Goal: Task Accomplishment & Management: Use online tool/utility

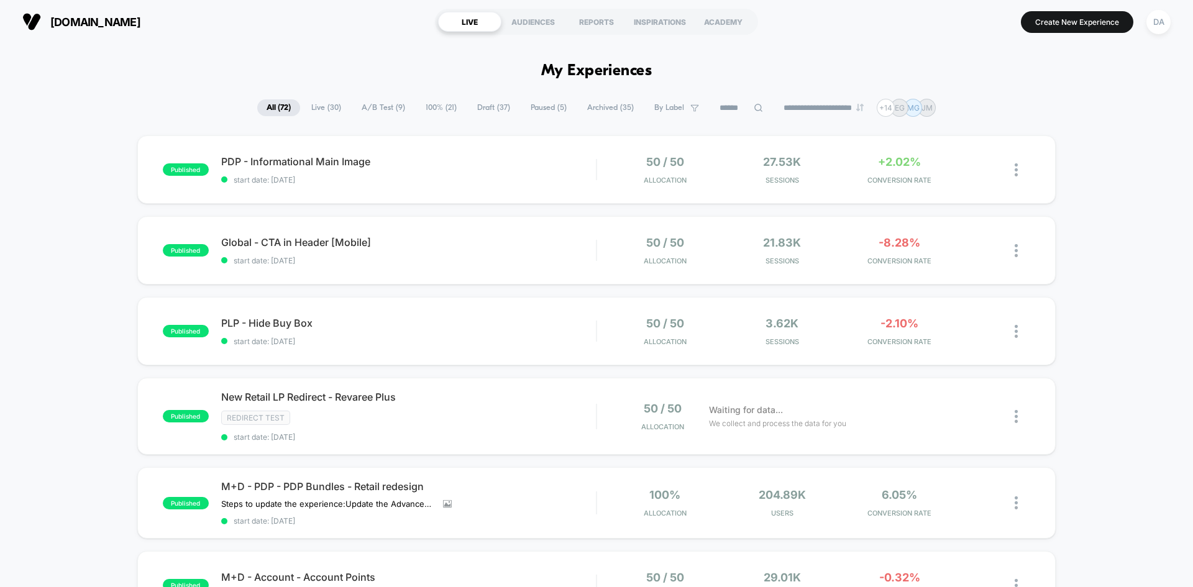
click at [375, 109] on span "A/B Test ( 9 )" at bounding box center [383, 107] width 62 height 17
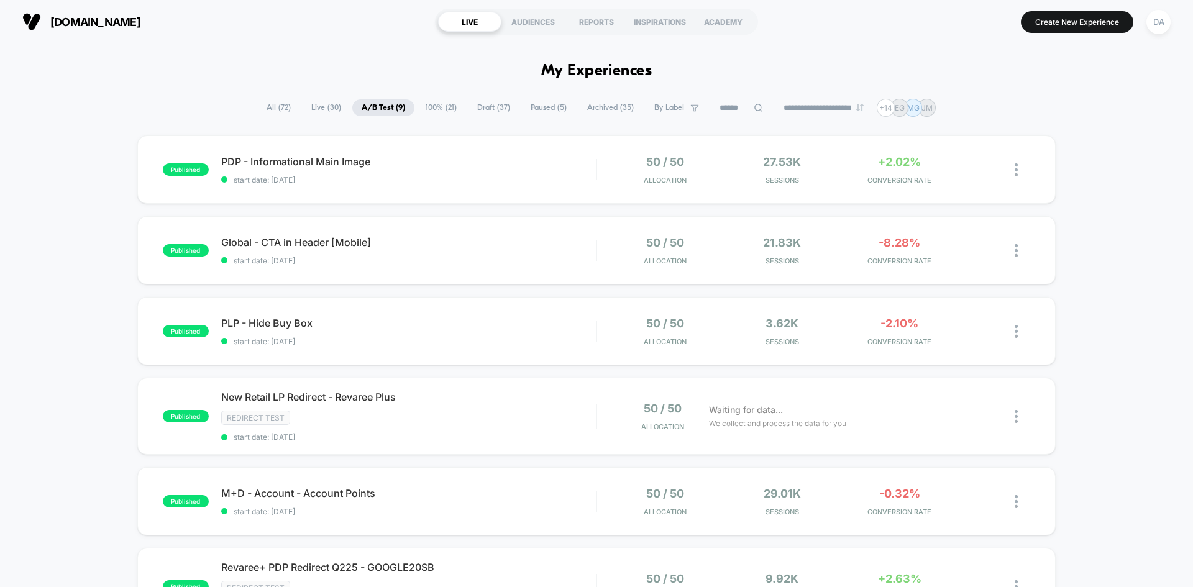
click at [277, 103] on span "All ( 72 )" at bounding box center [278, 107] width 43 height 17
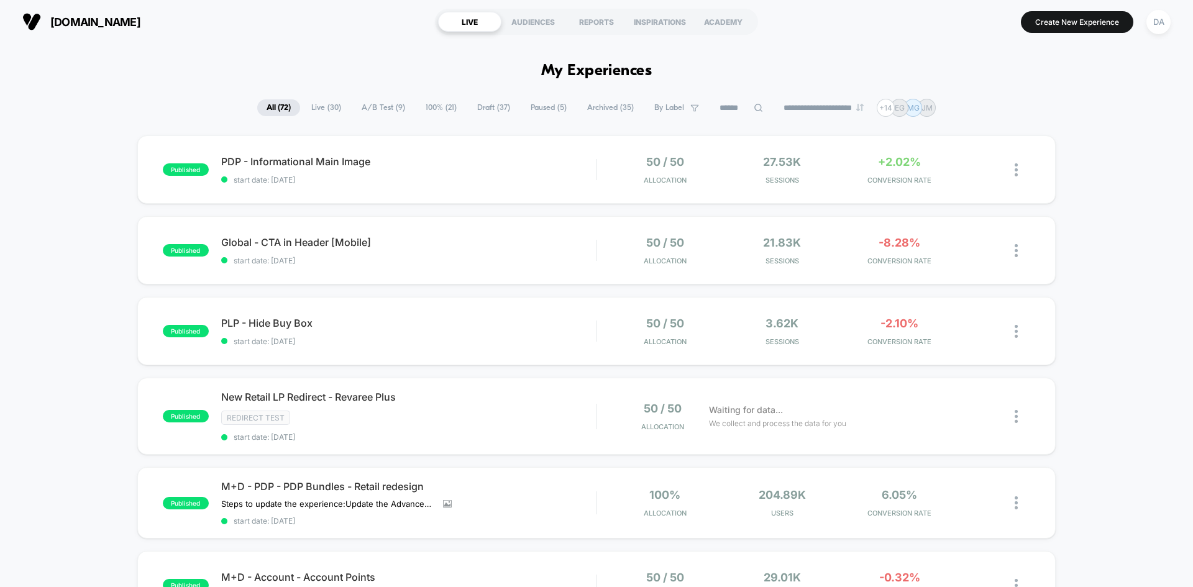
click at [386, 106] on span "A/B Test ( 9 )" at bounding box center [383, 107] width 62 height 17
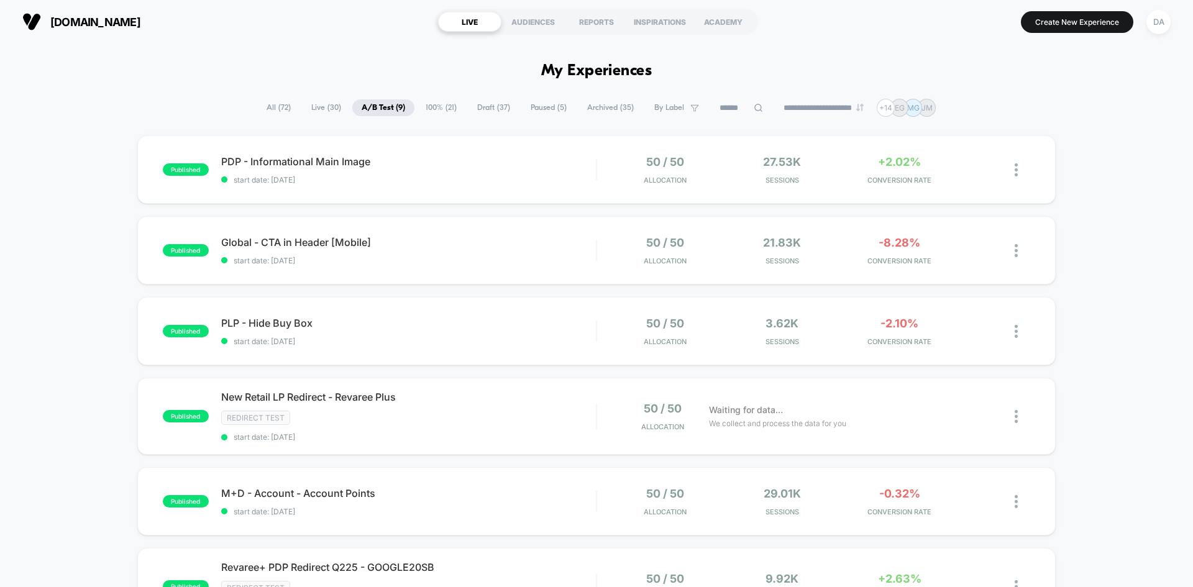
click at [442, 111] on span "100% ( 21 )" at bounding box center [441, 107] width 50 height 17
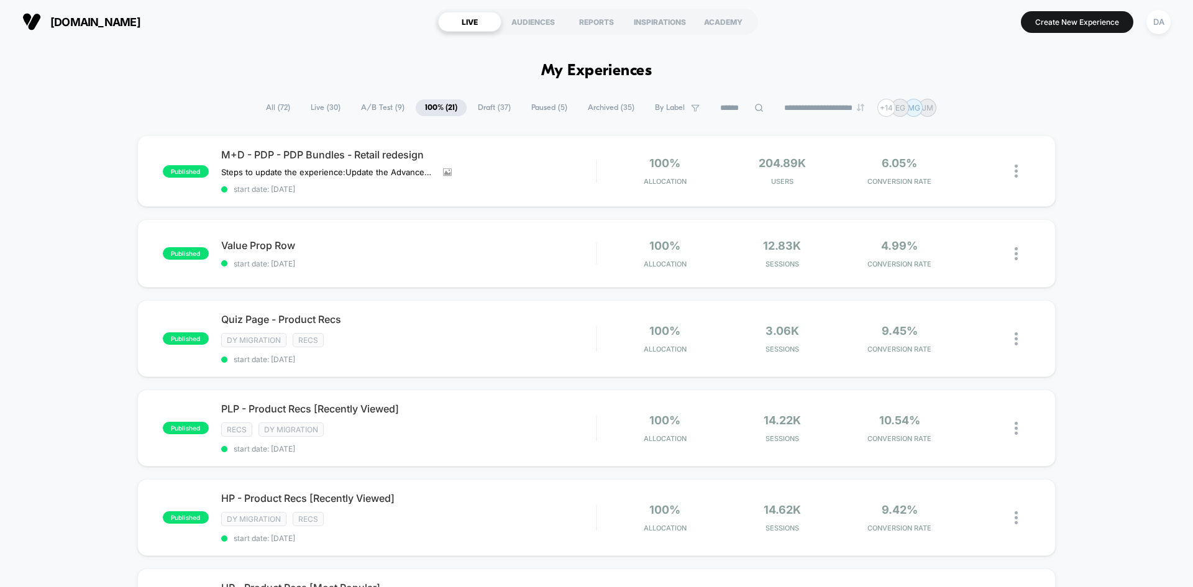
click at [500, 103] on span "Draft ( 37 )" at bounding box center [494, 107] width 52 height 17
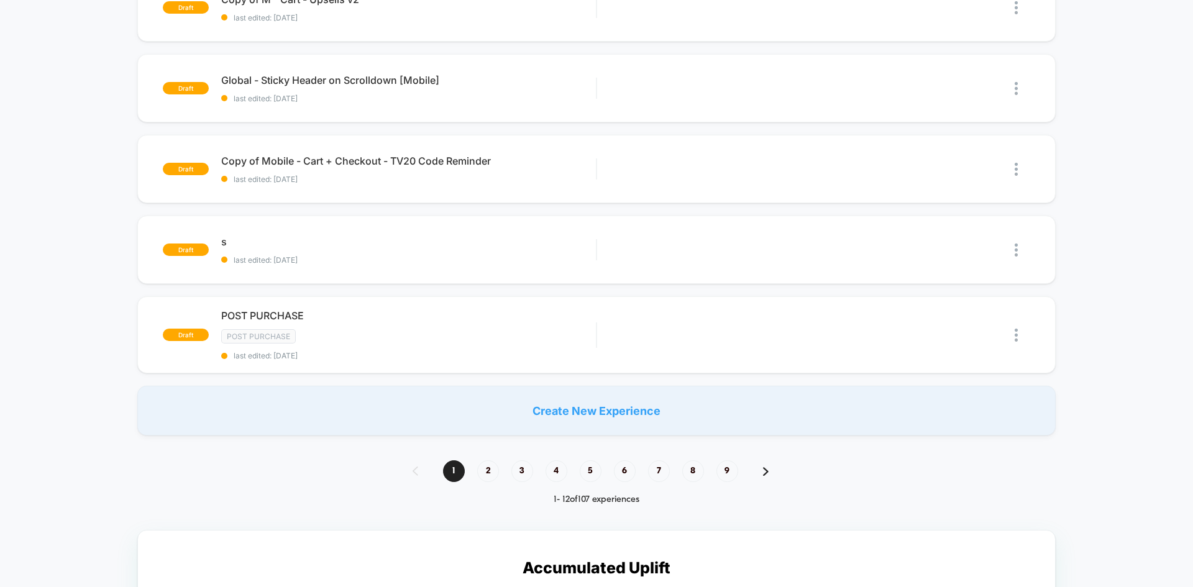
scroll to position [683, 0]
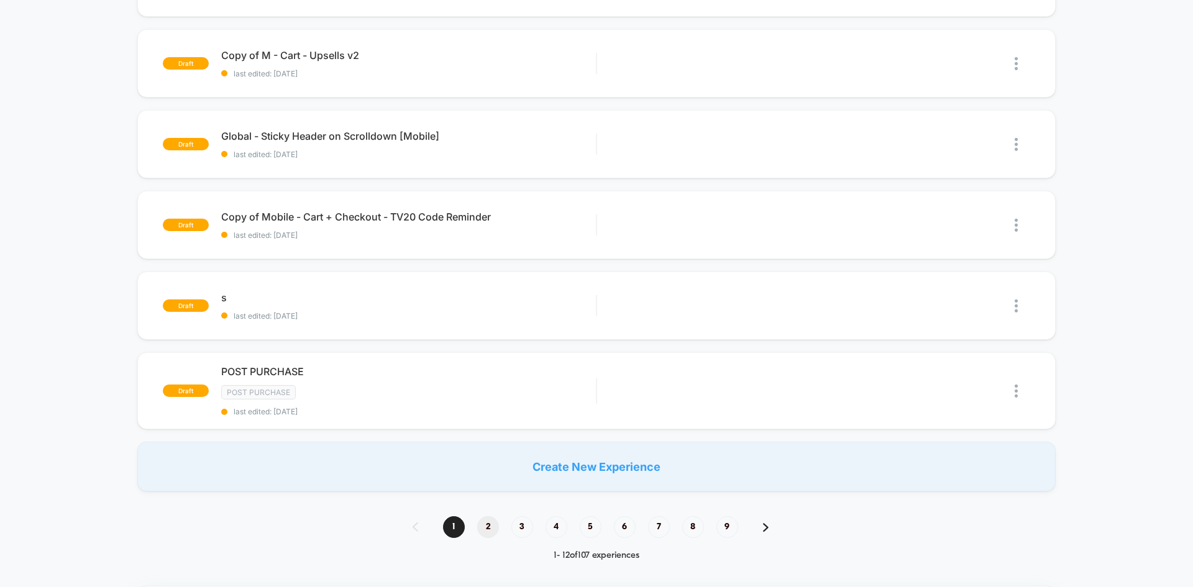
click at [491, 526] on span "2" at bounding box center [488, 527] width 22 height 22
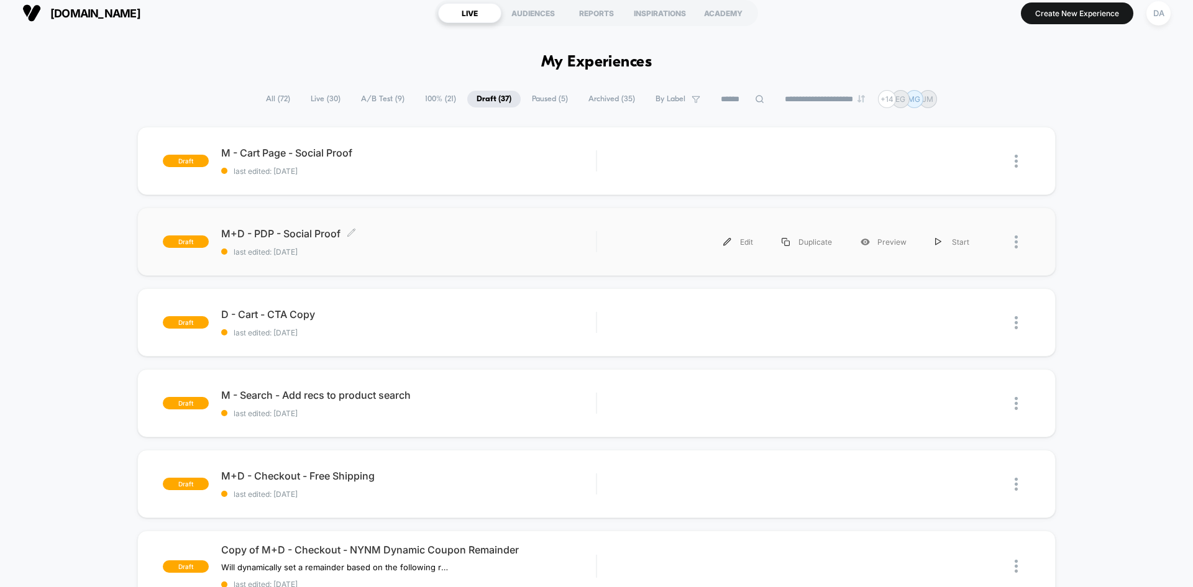
scroll to position [0, 0]
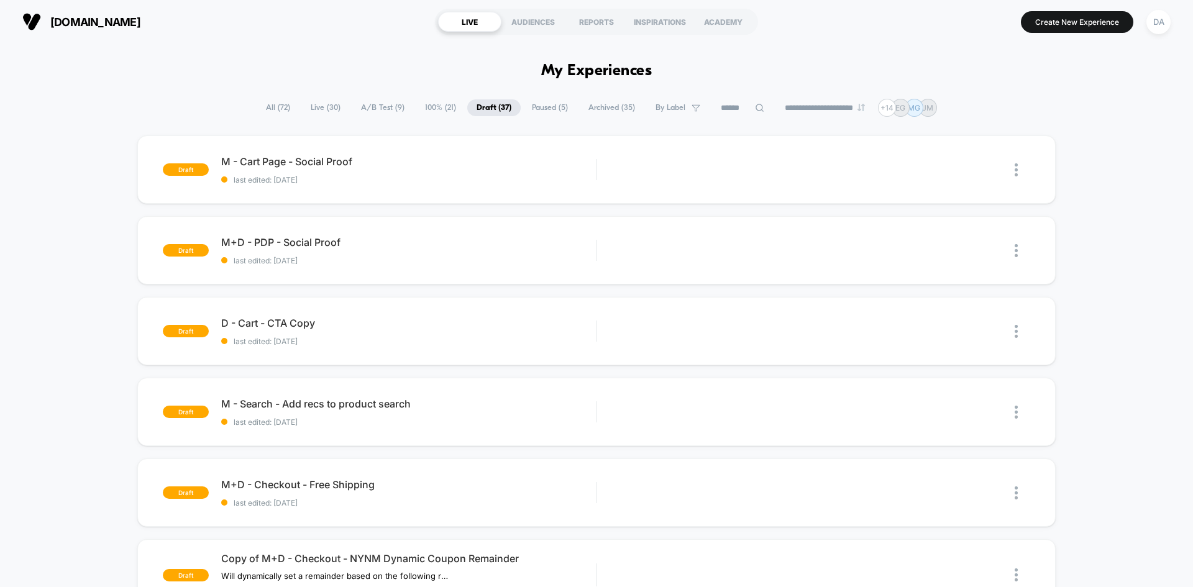
click at [755, 109] on icon at bounding box center [759, 107] width 9 height 9
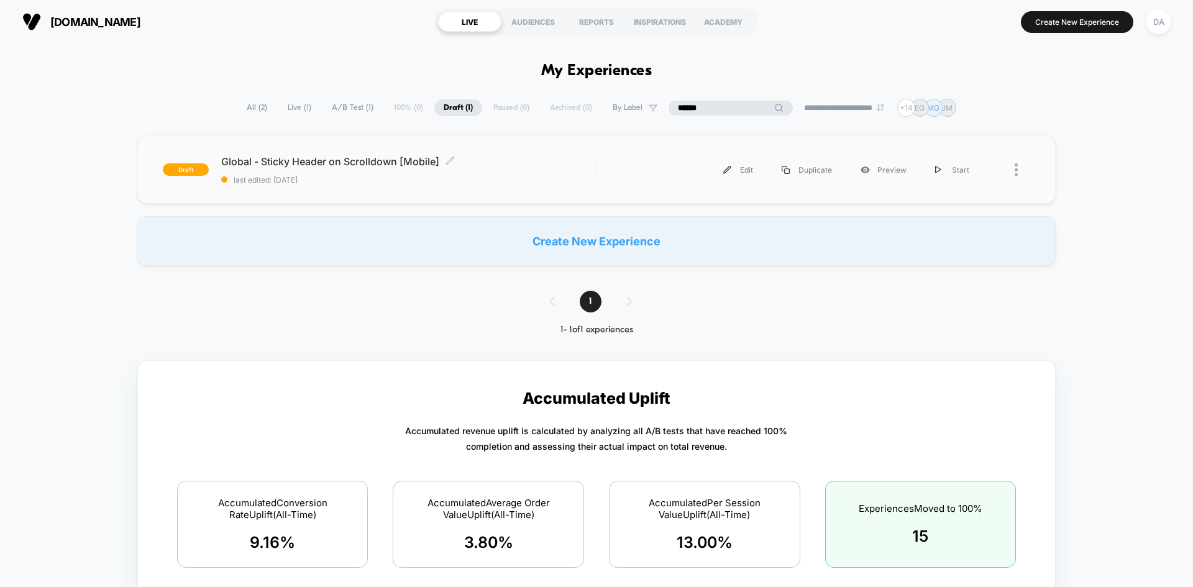
type input "******"
click at [519, 161] on span "Global - Sticky Header on Scrolldown [Mobile] Click to edit experience details" at bounding box center [408, 161] width 375 height 12
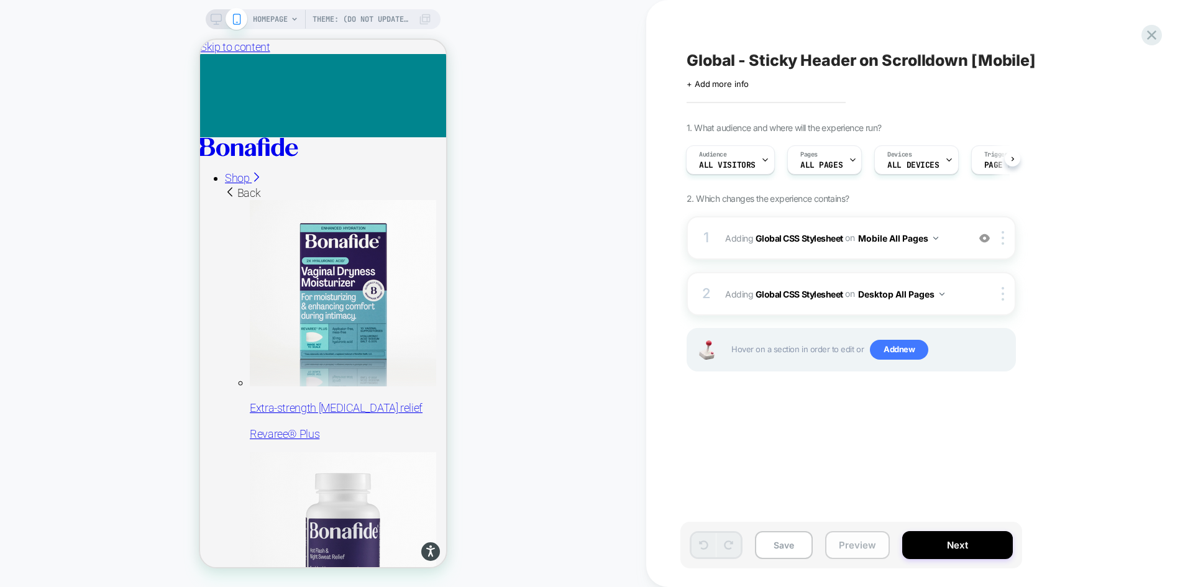
click at [852, 544] on button "Preview" at bounding box center [857, 545] width 65 height 28
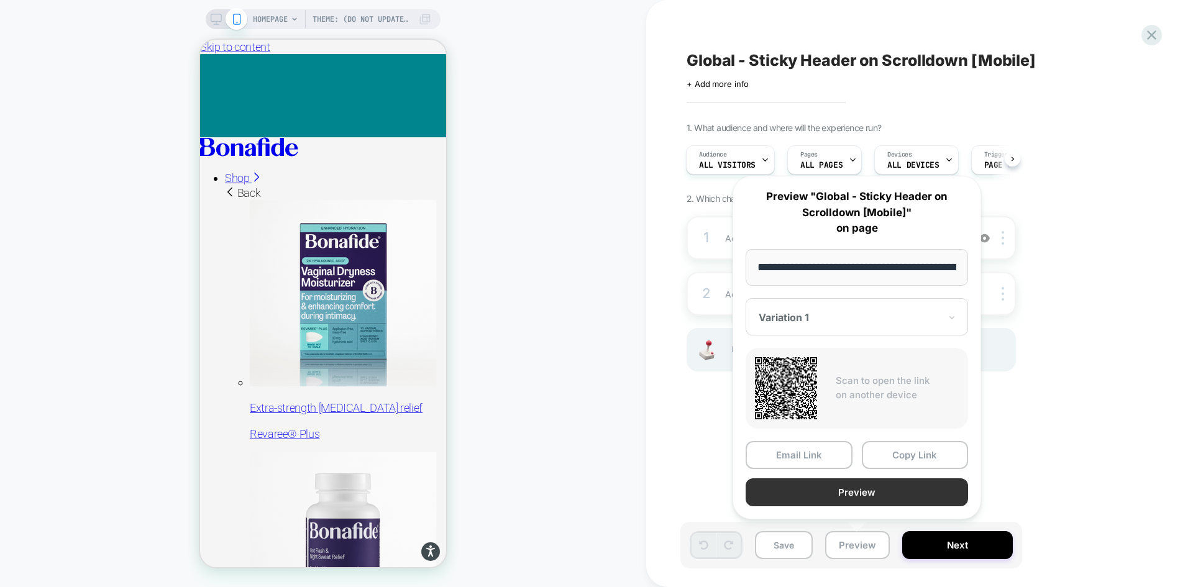
click at [904, 487] on button "Preview" at bounding box center [857, 492] width 222 height 28
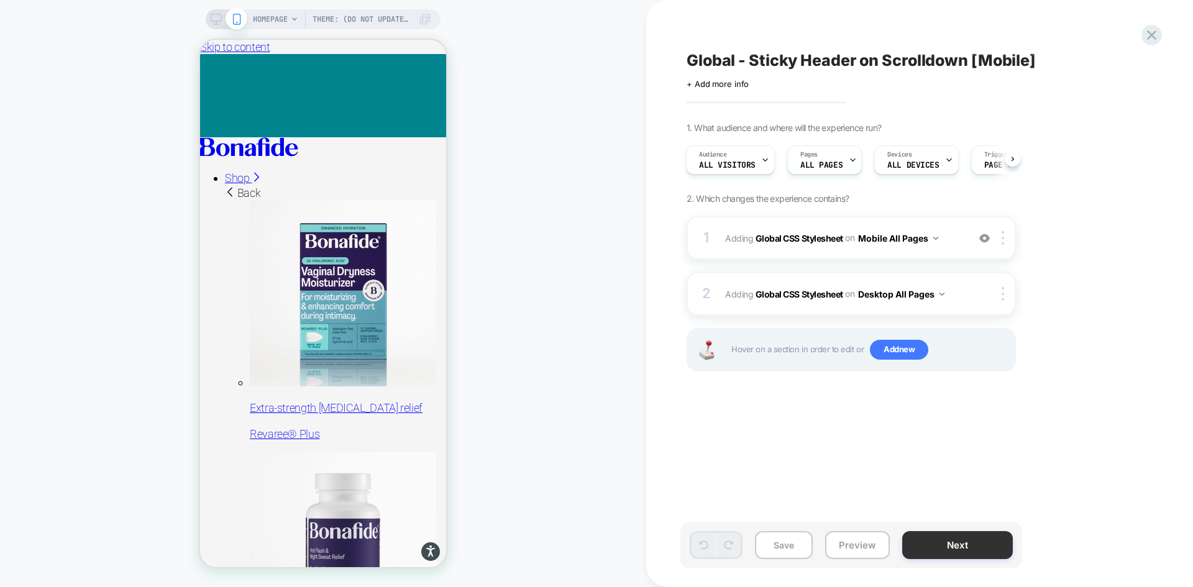
click at [936, 546] on button "Next" at bounding box center [957, 545] width 111 height 28
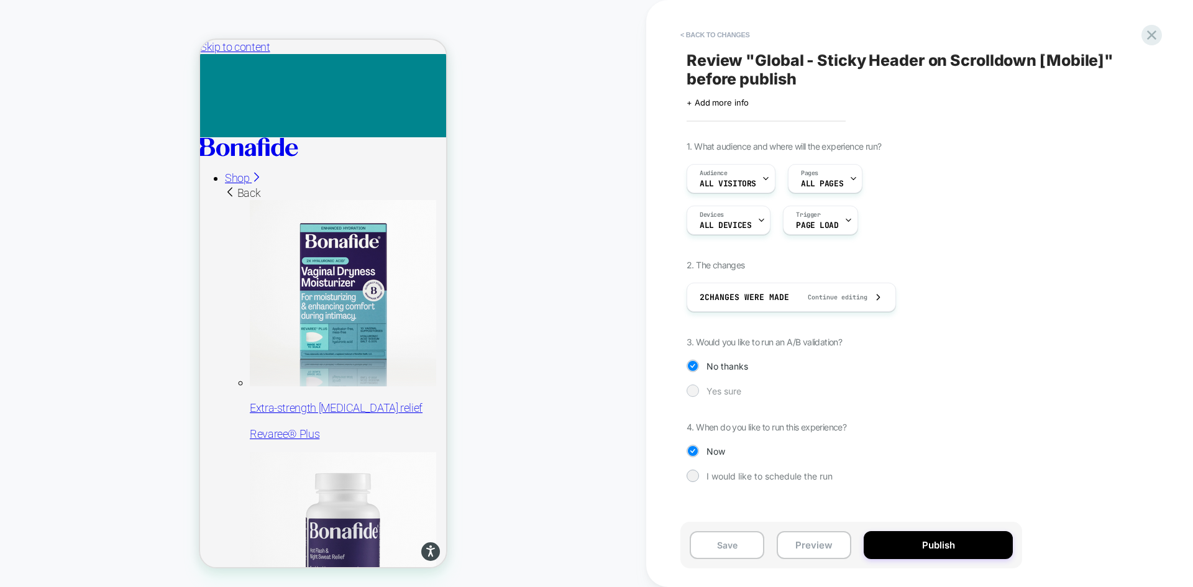
click at [727, 393] on span "Yes sure" at bounding box center [723, 391] width 35 height 11
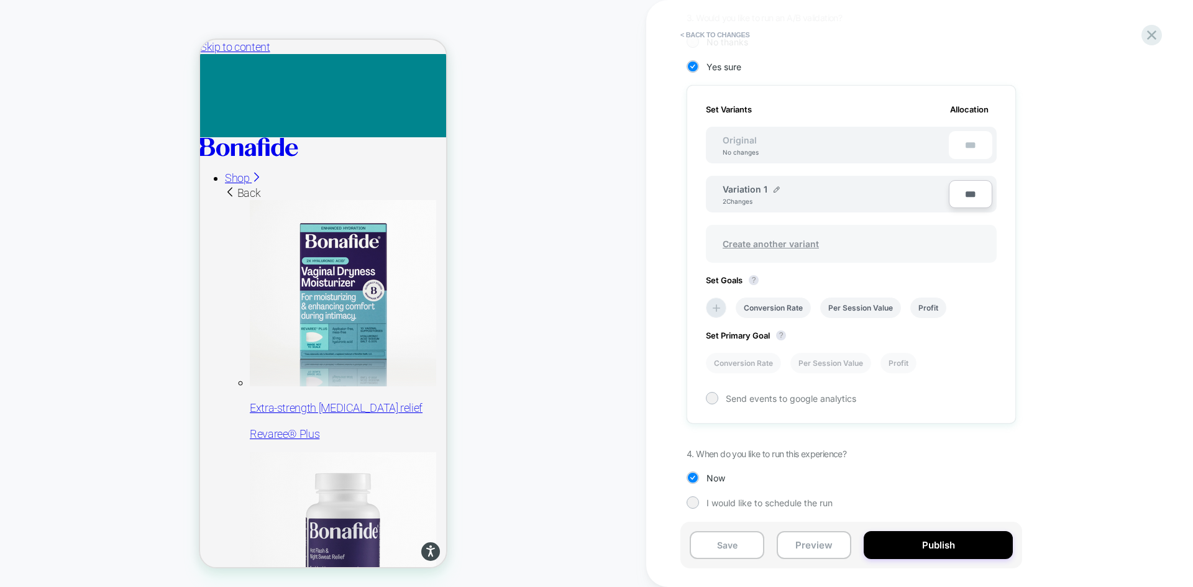
scroll to position [327, 0]
click at [778, 187] on img at bounding box center [777, 187] width 6 height 6
click at [771, 188] on input "**********" at bounding box center [768, 193] width 90 height 24
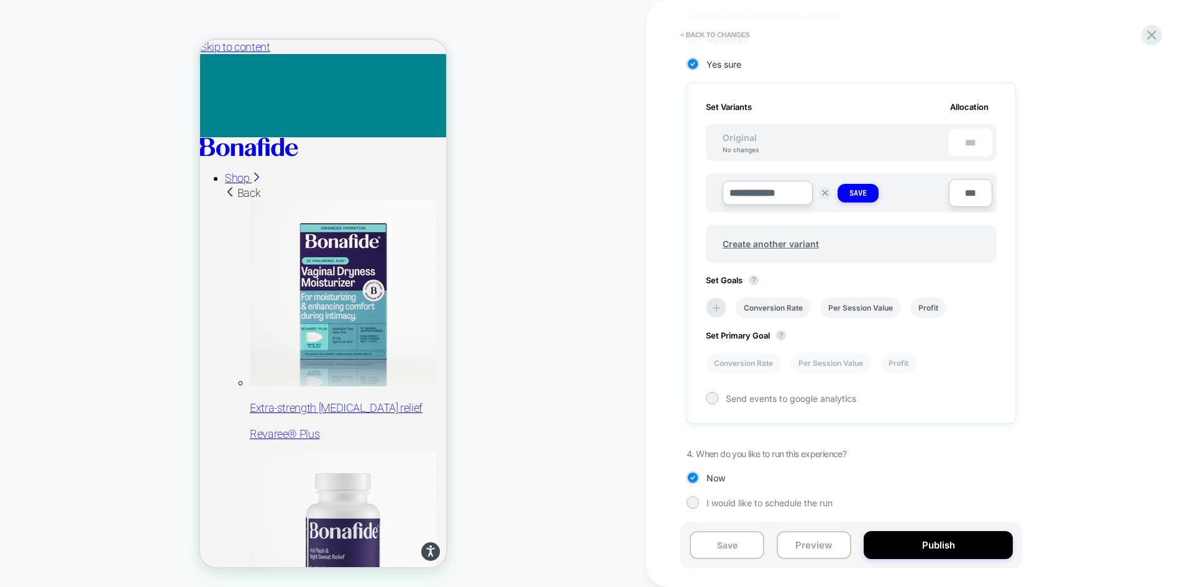
click at [763, 196] on input "**********" at bounding box center [768, 193] width 90 height 24
click at [784, 192] on input "**********" at bounding box center [768, 193] width 90 height 24
click at [793, 198] on input "**********" at bounding box center [768, 193] width 90 height 24
type input "**********"
click at [752, 309] on li "Conversion Rate" at bounding box center [773, 308] width 75 height 21
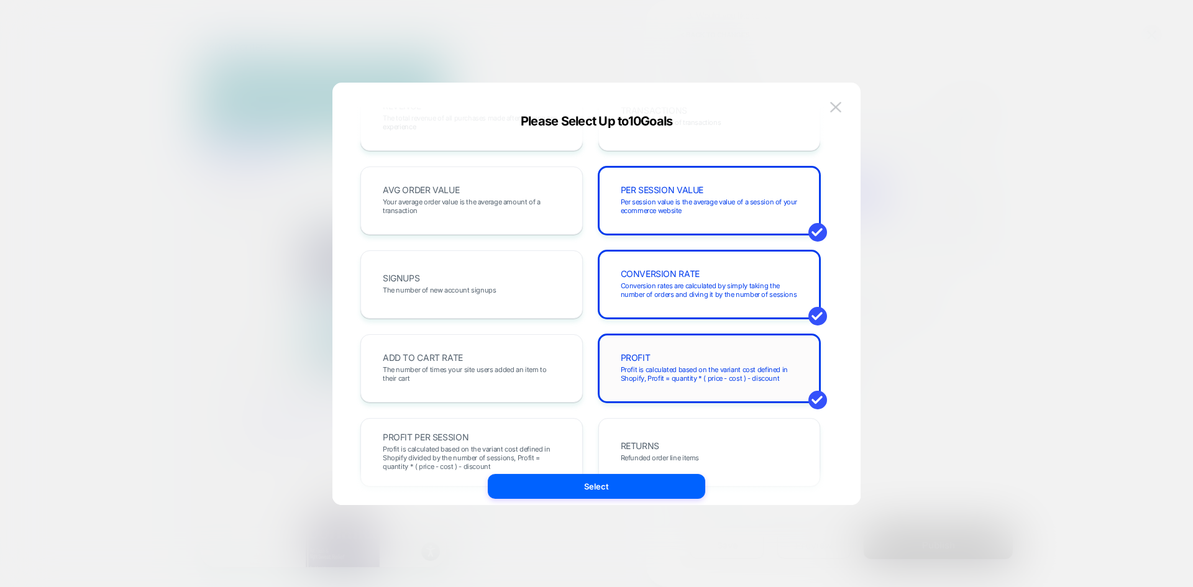
click at [683, 382] on span "Profit is calculated based on the variant cost defined in Shopify, Profit = qua…" at bounding box center [710, 373] width 178 height 17
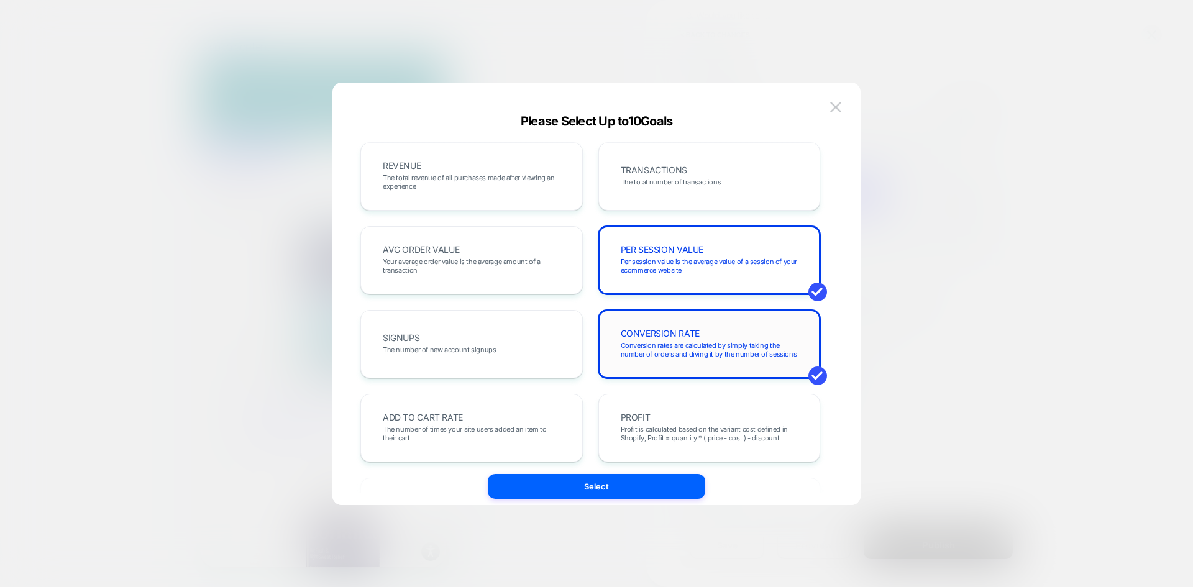
scroll to position [0, 0]
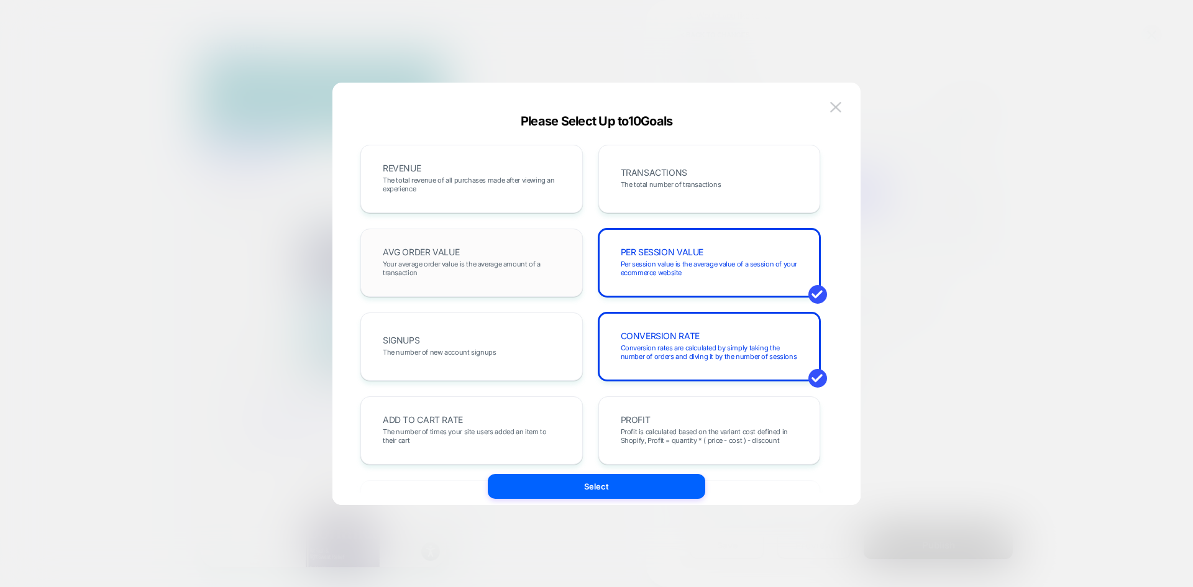
click at [493, 266] on span "Your average order value is the average amount of a transaction" at bounding box center [472, 268] width 178 height 17
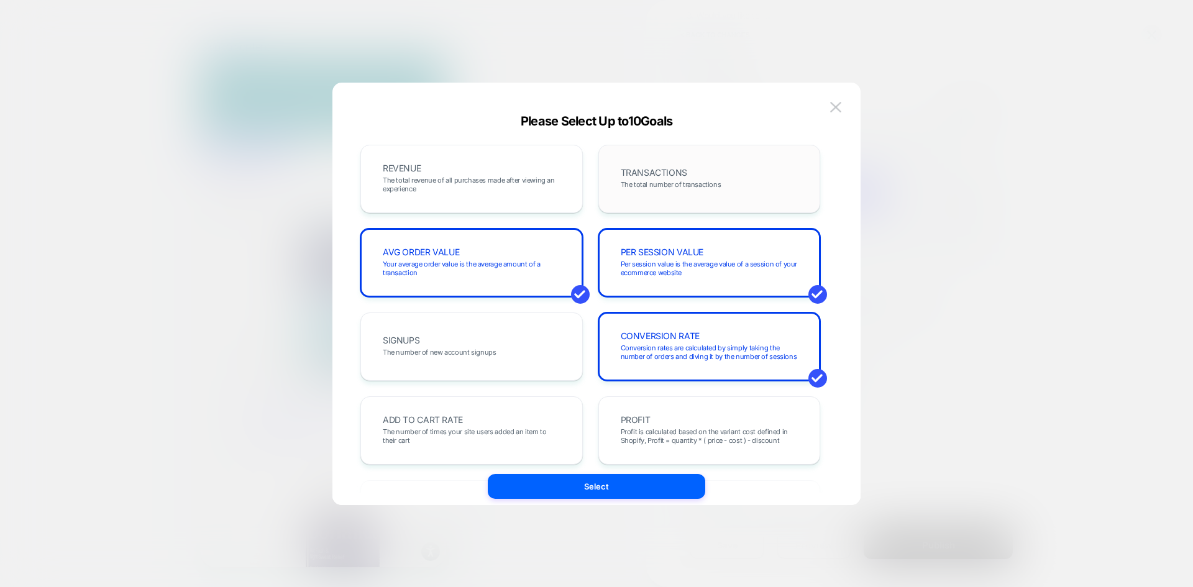
click at [673, 174] on span "TRANSACTIONS" at bounding box center [654, 172] width 66 height 9
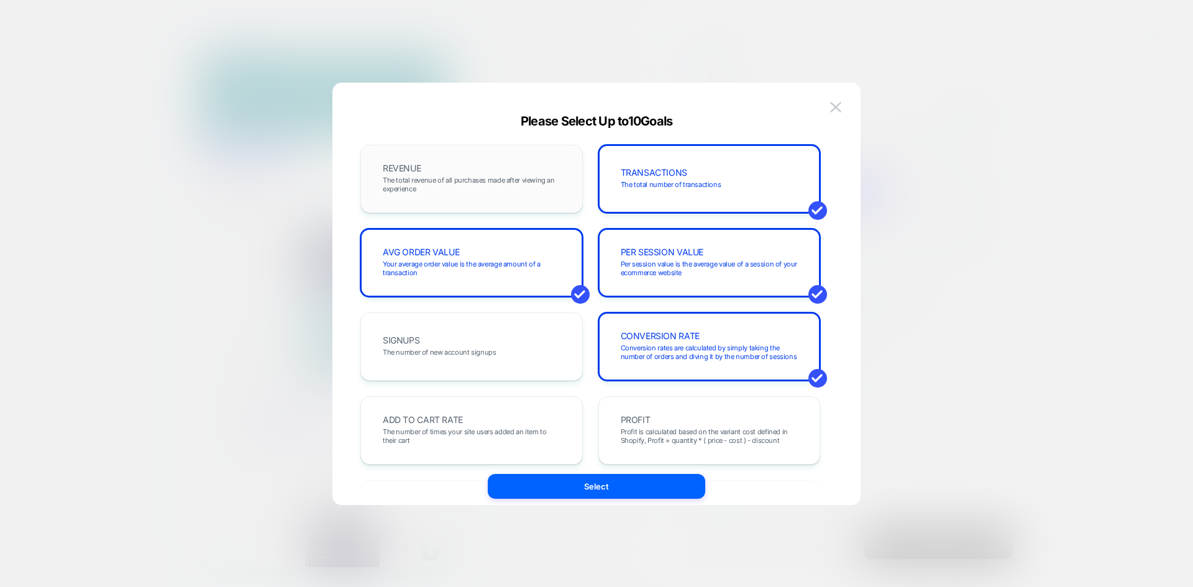
click at [524, 168] on div "REVENUE The total revenue of all purchases made after viewing an experience" at bounding box center [471, 179] width 196 height 42
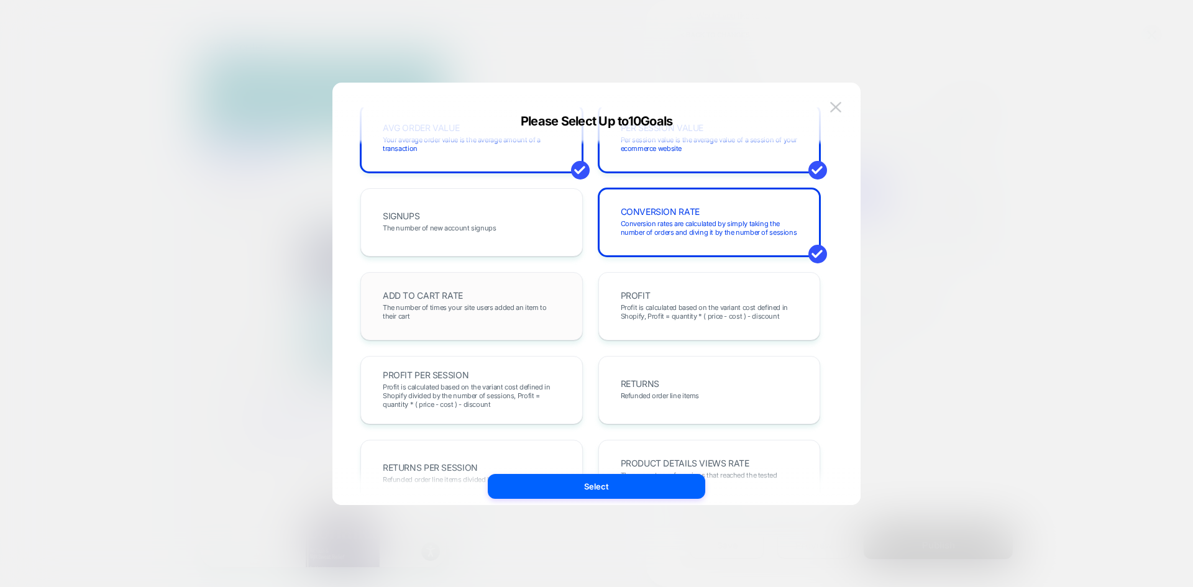
click at [495, 294] on div "ADD TO CART RATE The number of times your site users added an item to their cart" at bounding box center [471, 306] width 196 height 42
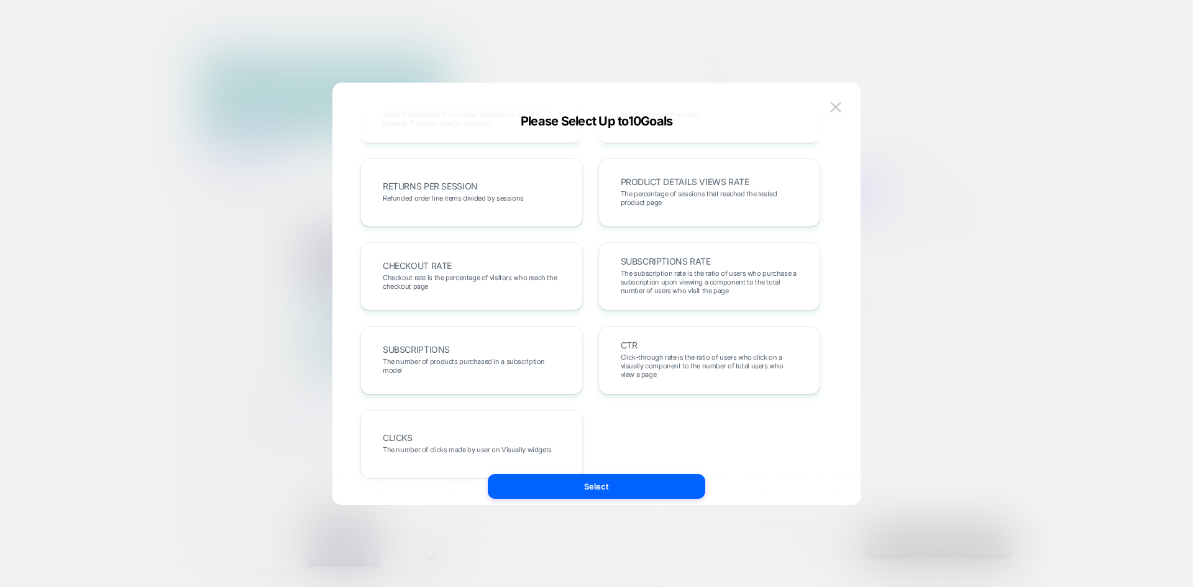
scroll to position [429, 0]
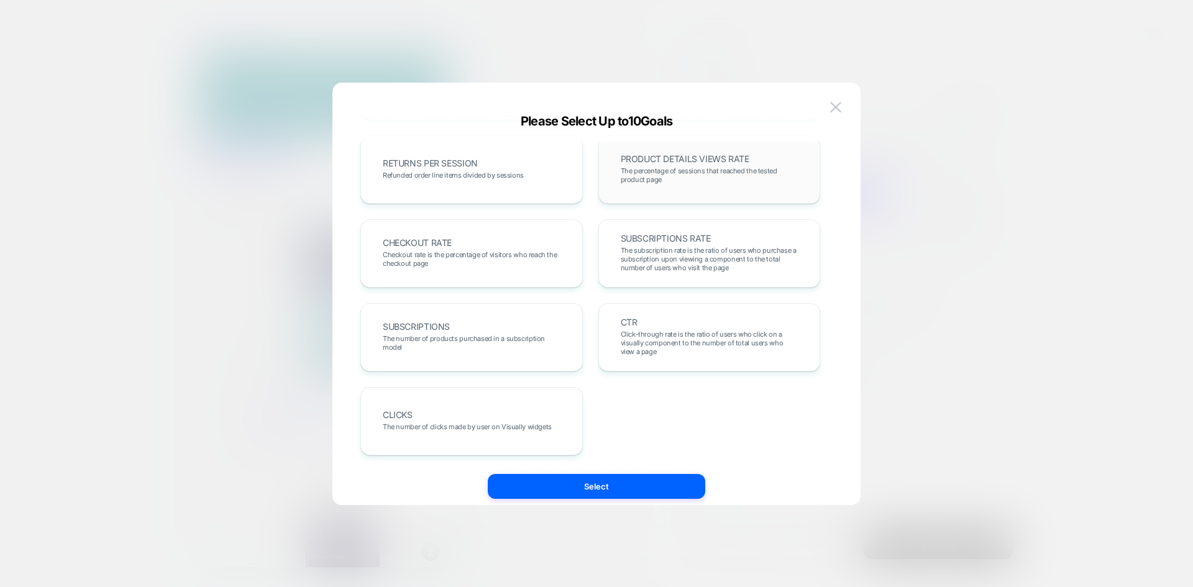
click at [713, 180] on span "The percentage of sessions that reached the tested product page" at bounding box center [710, 175] width 178 height 17
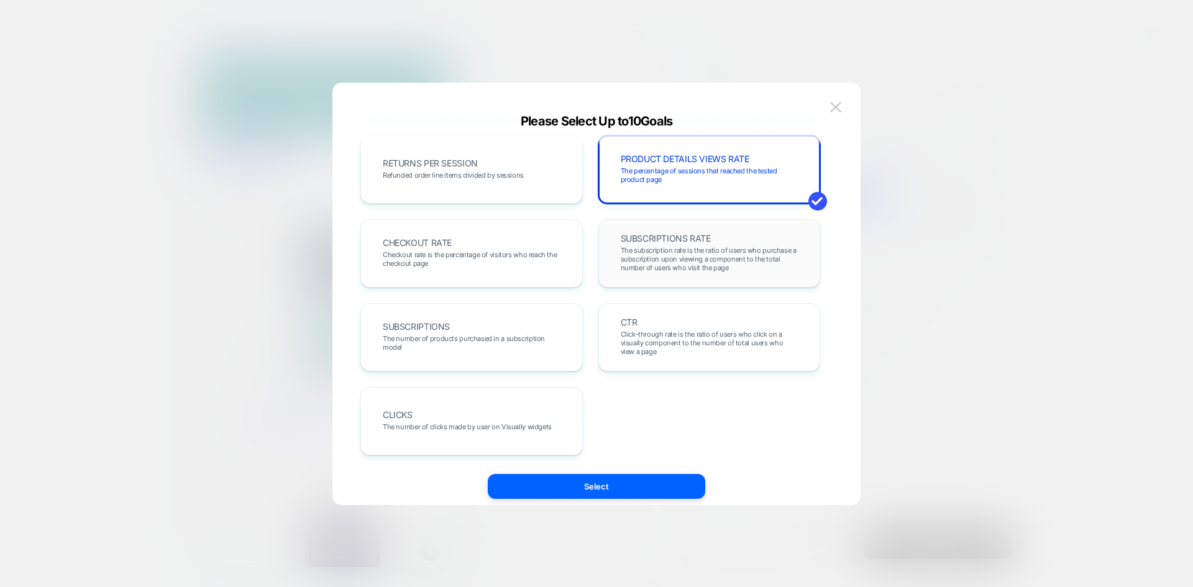
click at [636, 251] on span "The subscription rate is the ratio of users who purchase a subscription upon vi…" at bounding box center [710, 259] width 178 height 26
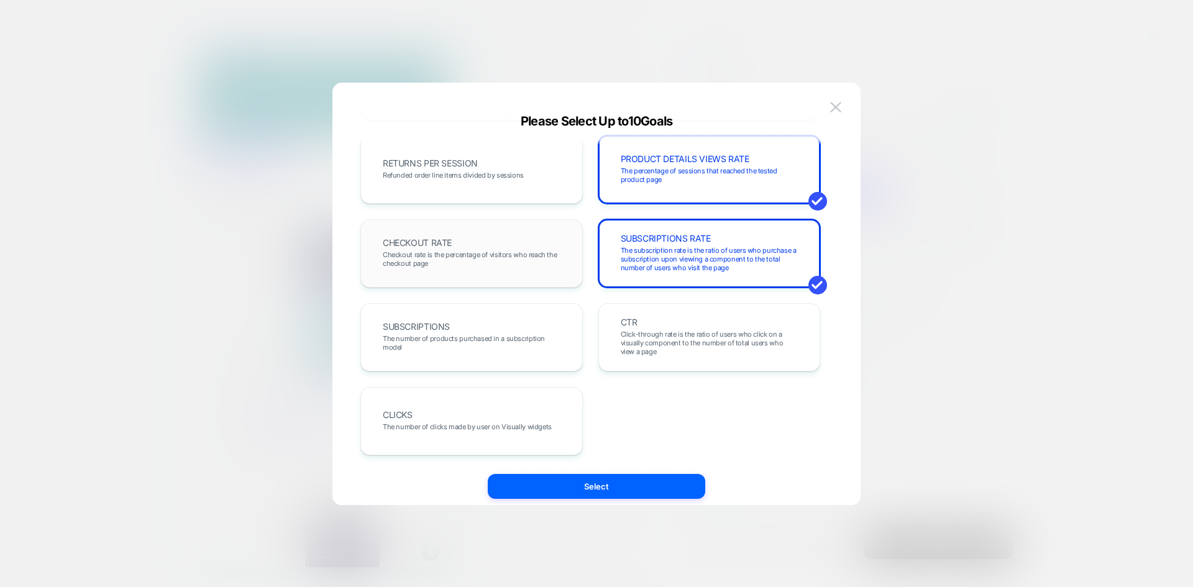
click at [500, 255] on span "Checkout rate is the percentage of visitors who reach the checkout page" at bounding box center [472, 258] width 178 height 17
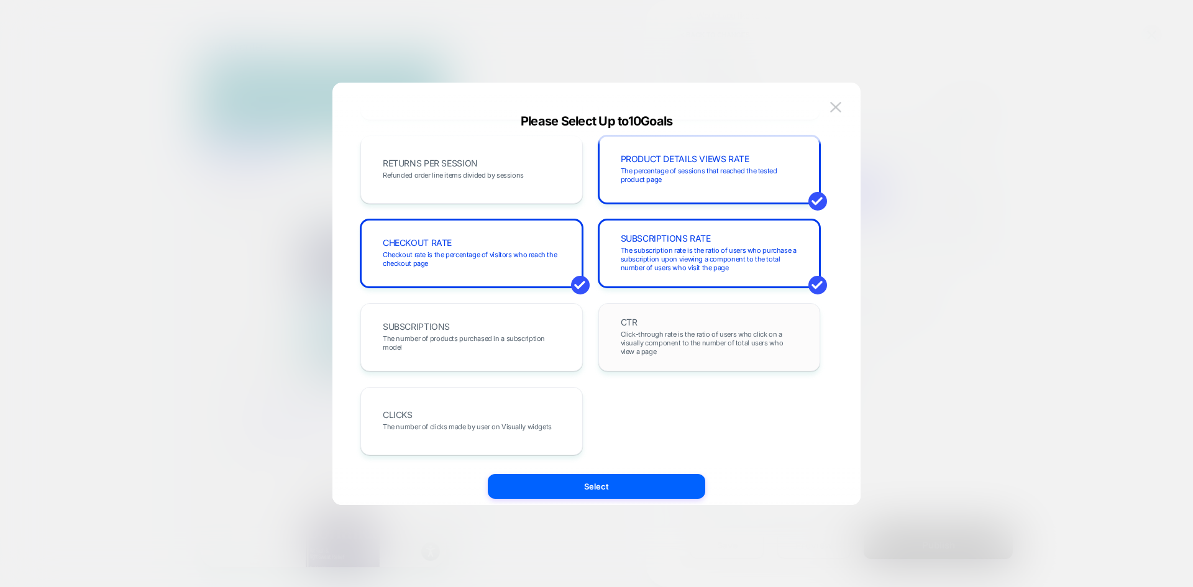
click at [655, 336] on span "Click-through rate is the ratio of users who click on a visually component to t…" at bounding box center [710, 343] width 178 height 26
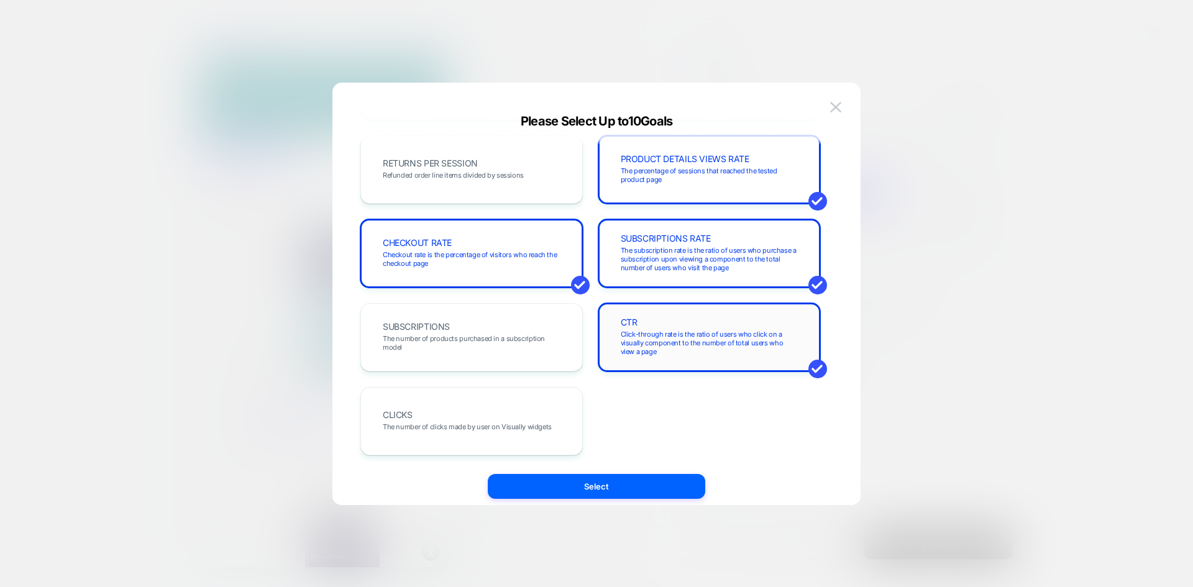
click at [671, 337] on span "Click-through rate is the ratio of users who click on a visually component to t…" at bounding box center [710, 343] width 178 height 26
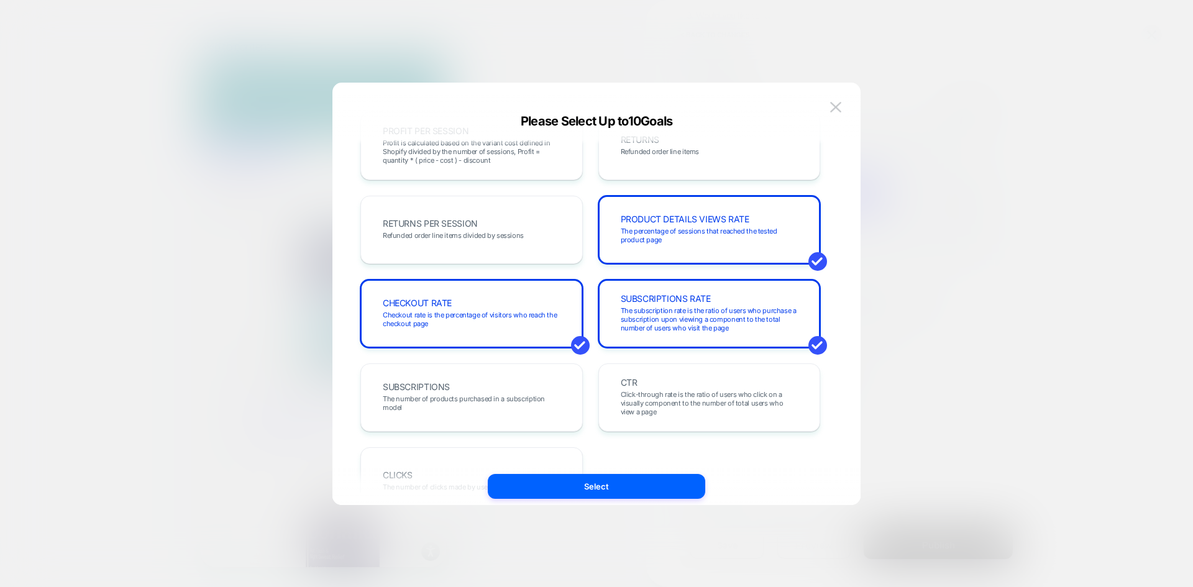
scroll to position [367, 0]
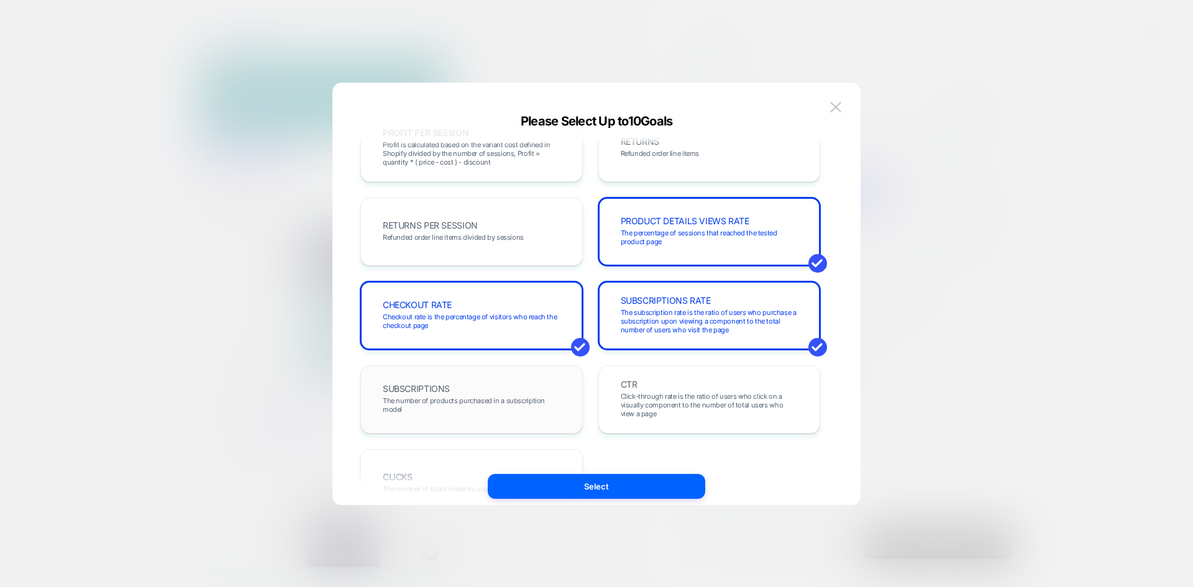
click at [501, 385] on div "SUBSCRIPTIONS The number of products purchased in a subscription model" at bounding box center [471, 399] width 196 height 42
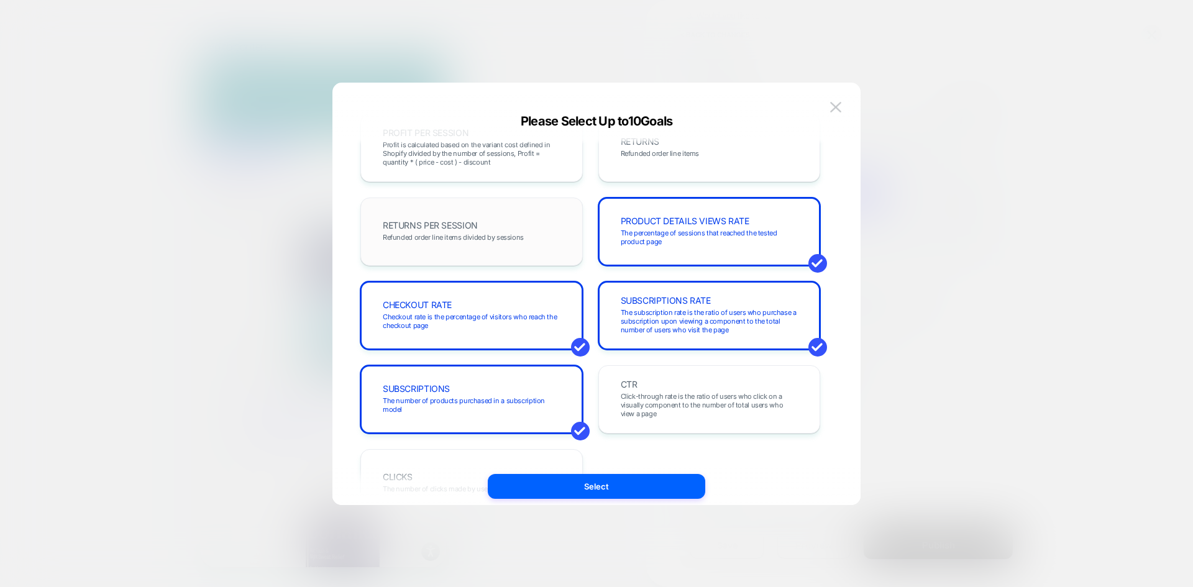
click at [512, 242] on div "RETURNS PER SESSION Refunded order line items divided by sessions" at bounding box center [471, 232] width 196 height 42
click at [578, 491] on button "Select" at bounding box center [596, 486] width 217 height 25
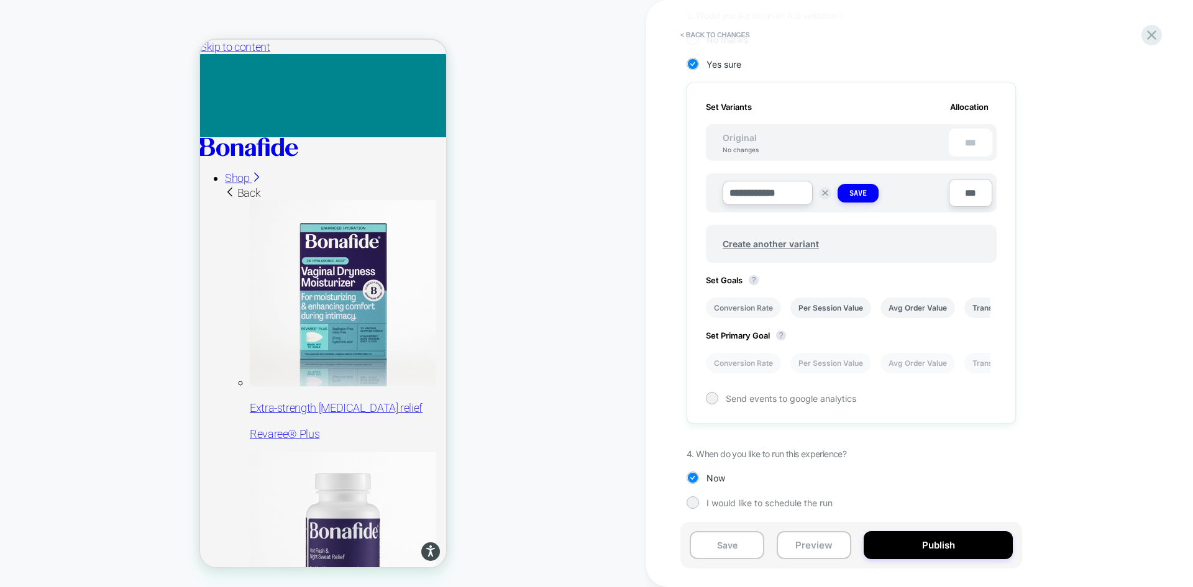
click at [747, 309] on li "Conversion Rate" at bounding box center [743, 308] width 75 height 21
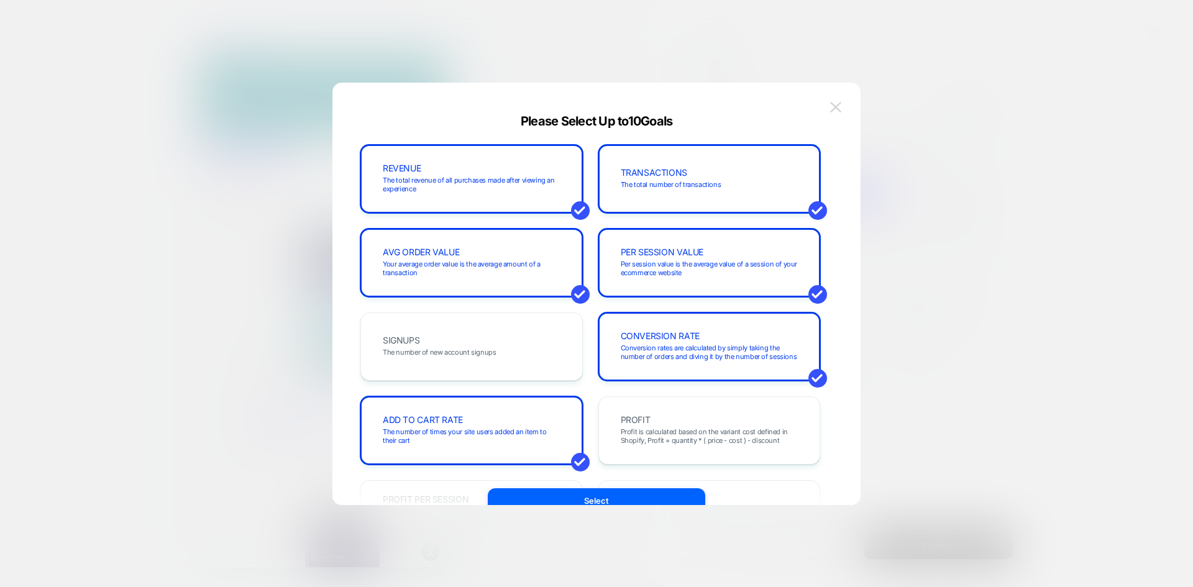
click at [838, 98] on button at bounding box center [835, 107] width 19 height 19
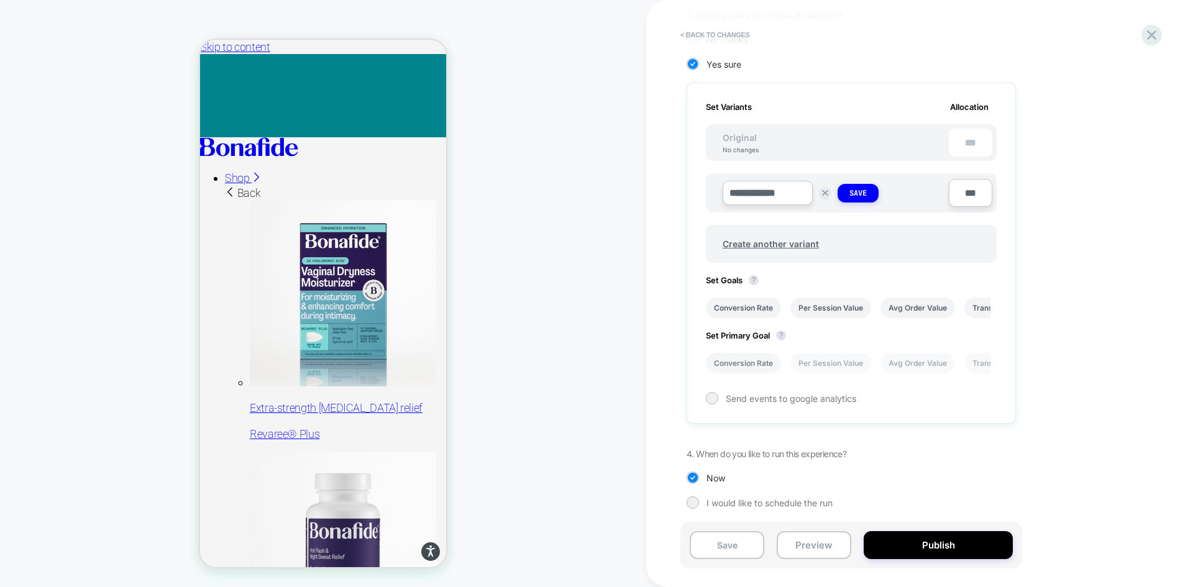
click at [757, 362] on li "Conversion Rate" at bounding box center [743, 363] width 75 height 21
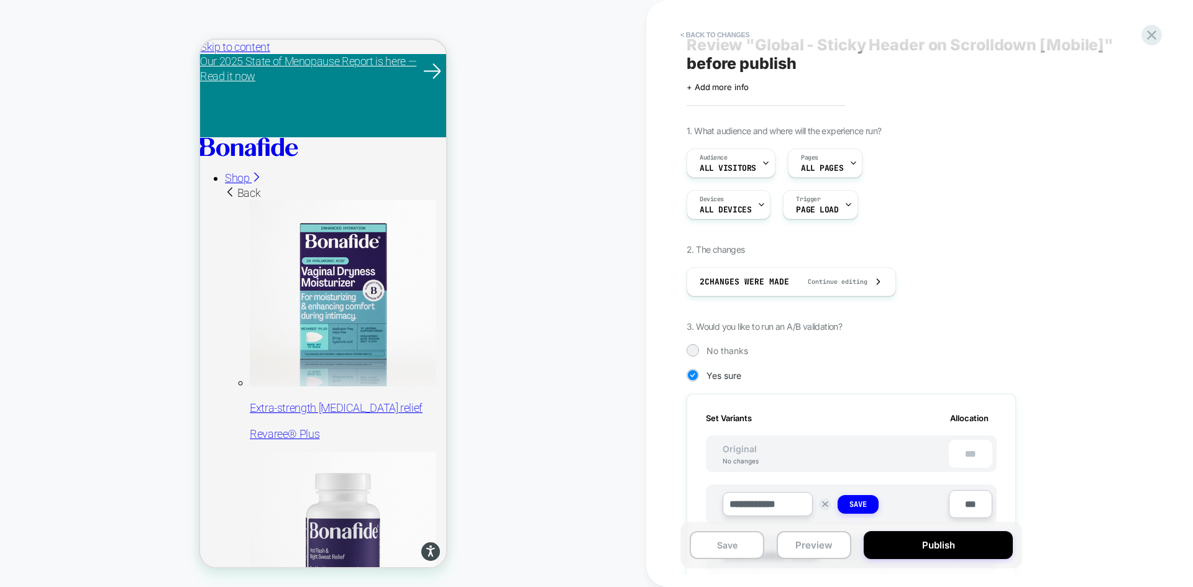
scroll to position [0, 0]
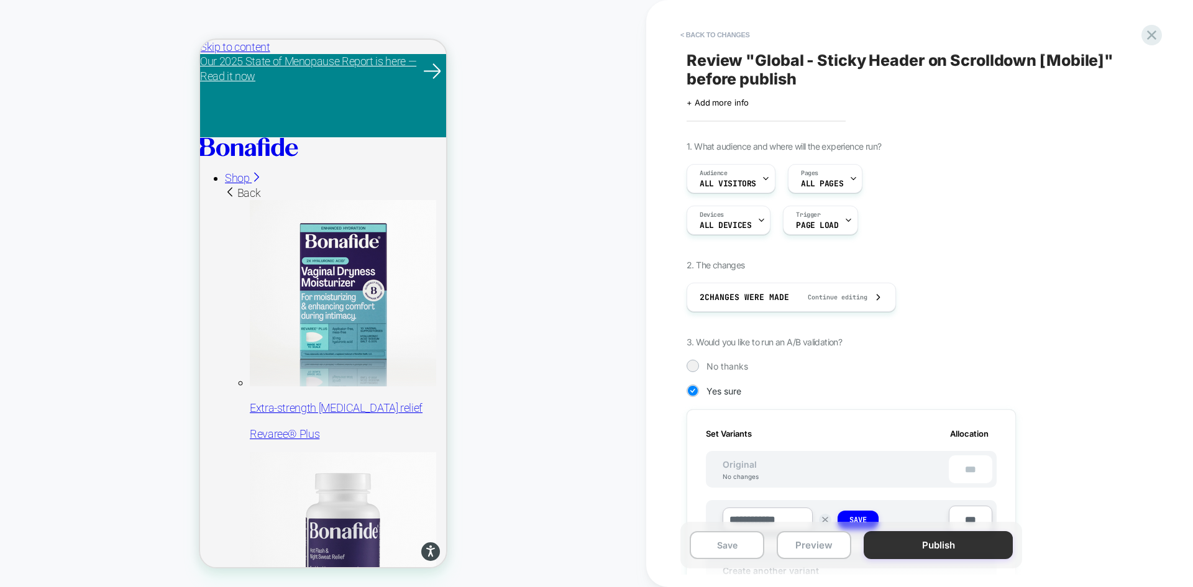
click at [919, 549] on button "Publish" at bounding box center [938, 545] width 149 height 28
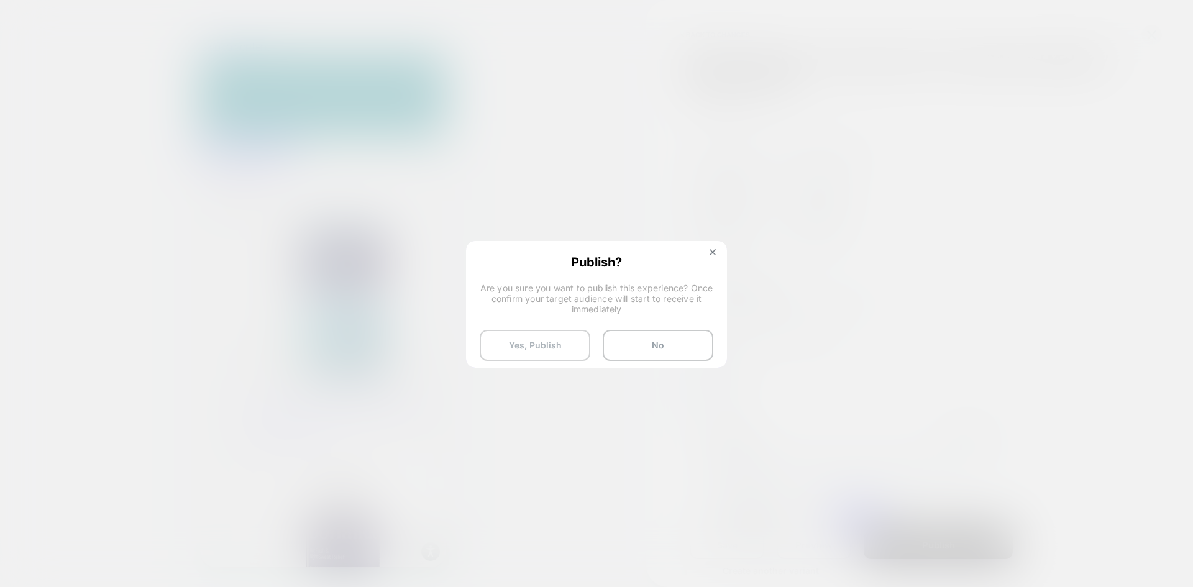
click at [565, 349] on button "Yes, Publish" at bounding box center [535, 345] width 111 height 31
